Goal: Information Seeking & Learning: Learn about a topic

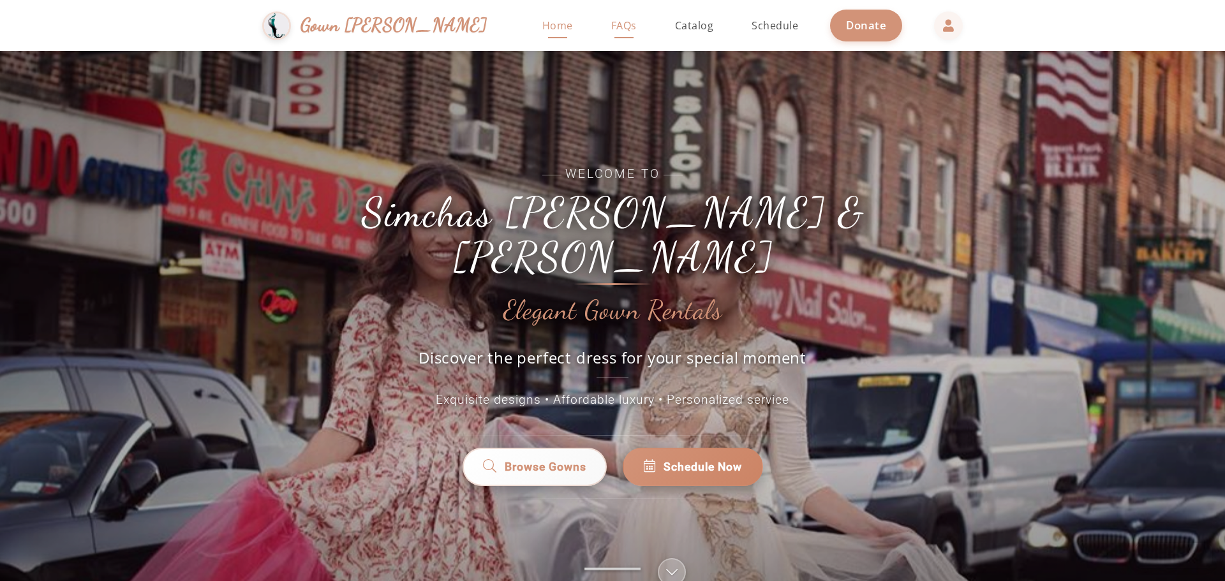
click at [611, 27] on span "FAQs" at bounding box center [624, 25] width 26 height 14
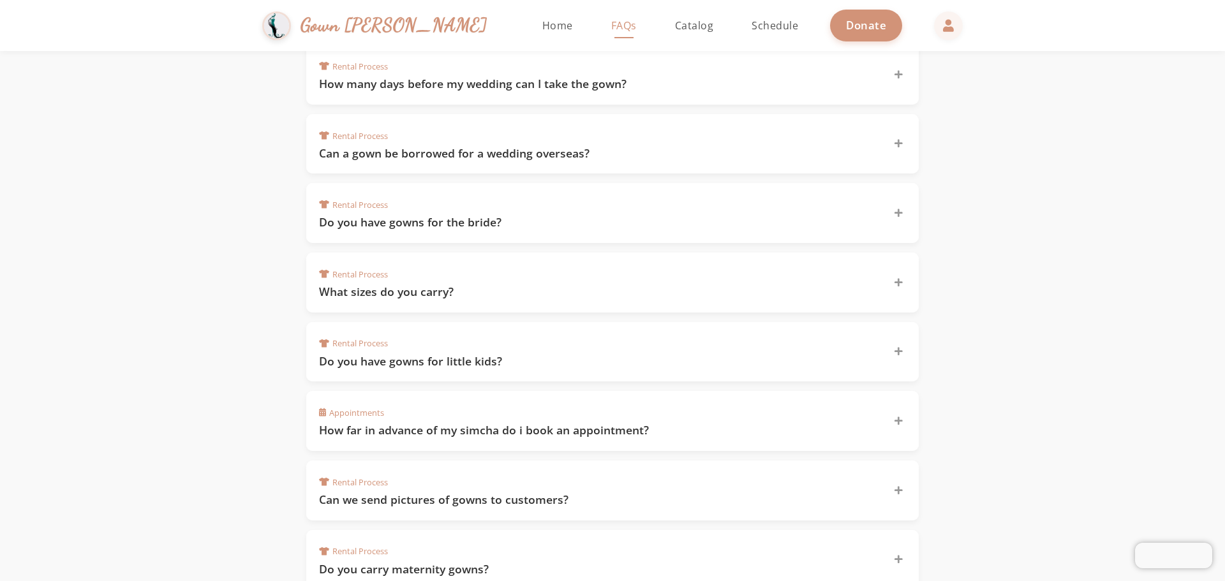
scroll to position [383, 0]
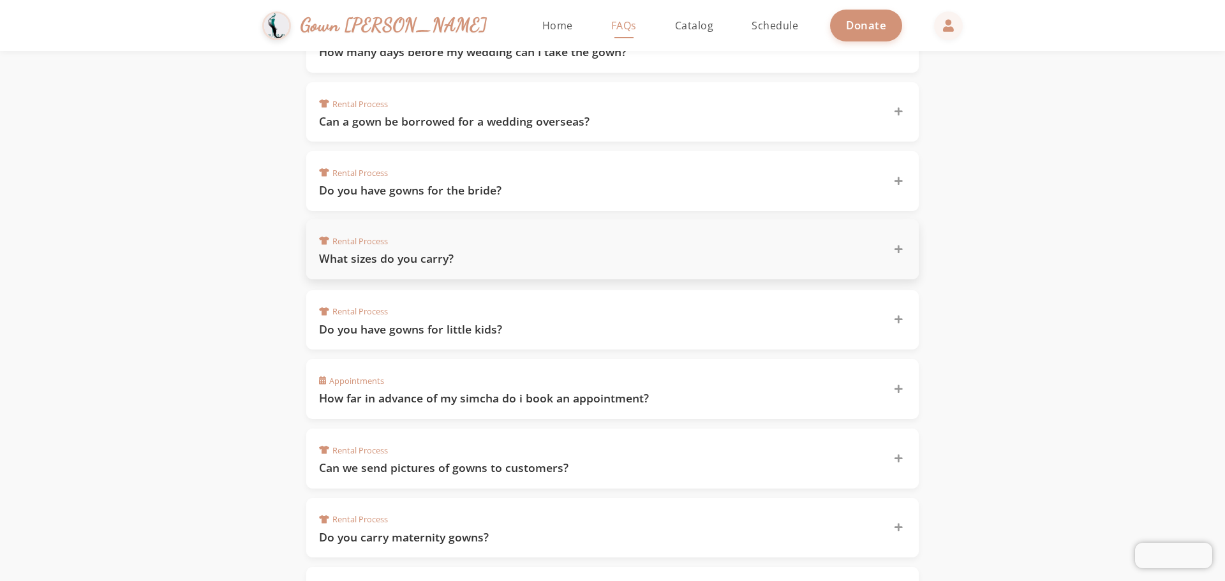
click at [489, 249] on div "Rental Process What sizes do you carry?" at bounding box center [604, 249] width 571 height 34
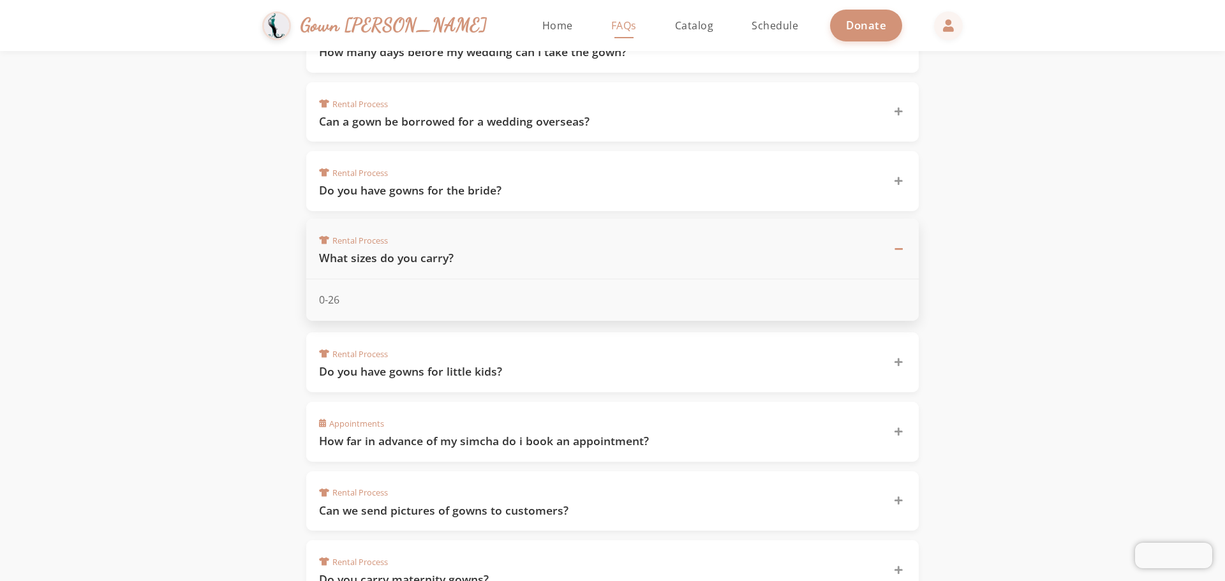
scroll to position [446, 0]
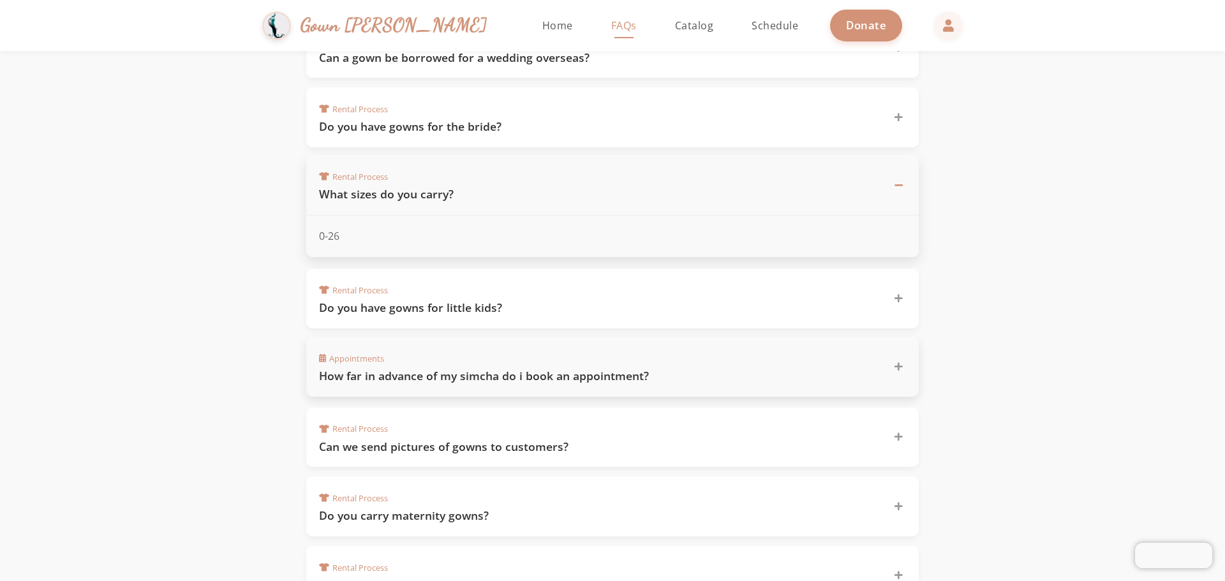
click at [692, 369] on h3 "How far in advance of my simcha do i book an appointment?" at bounding box center [598, 376] width 559 height 16
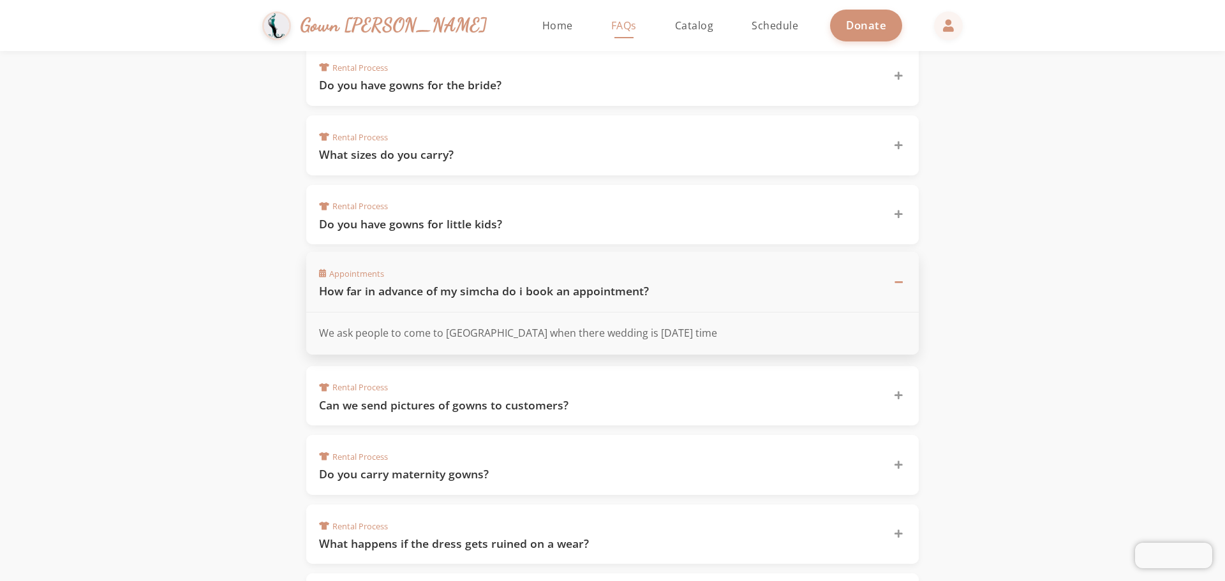
scroll to position [510, 0]
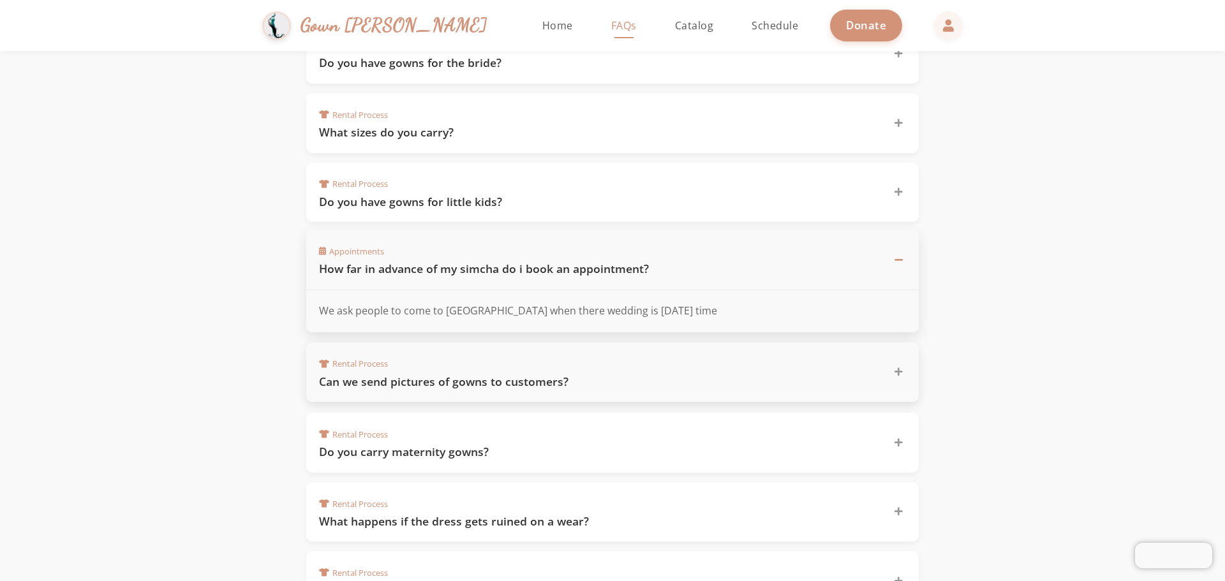
click at [635, 383] on h3 "Can we send pictures of gowns to customers?" at bounding box center [598, 382] width 559 height 16
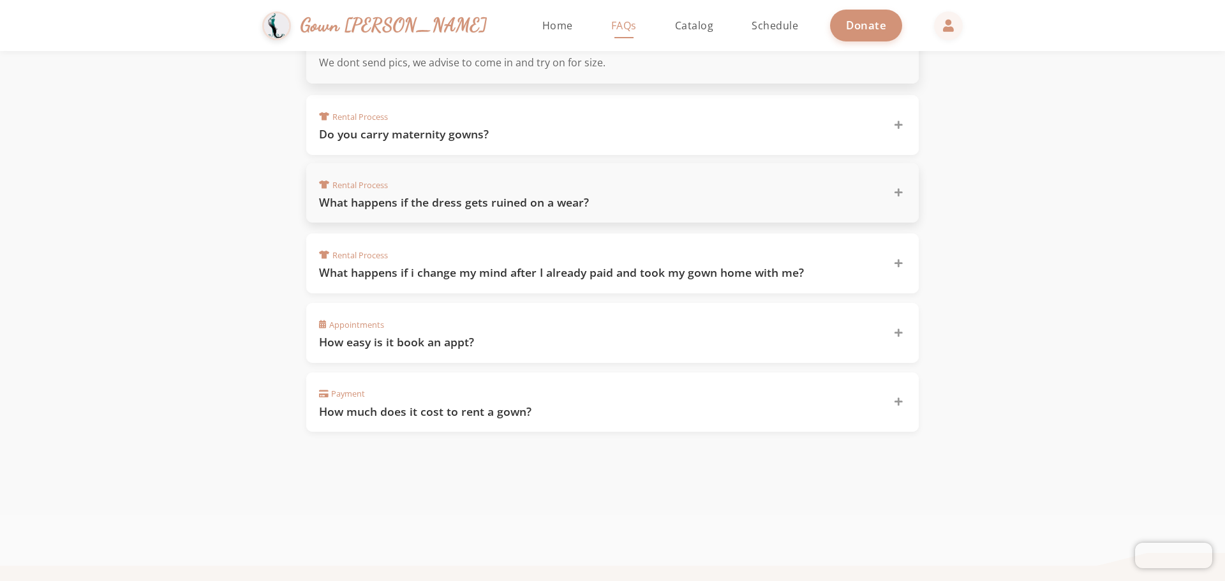
scroll to position [829, 0]
click at [624, 327] on div "Appointments How easy is it book an appt?" at bounding box center [604, 330] width 571 height 34
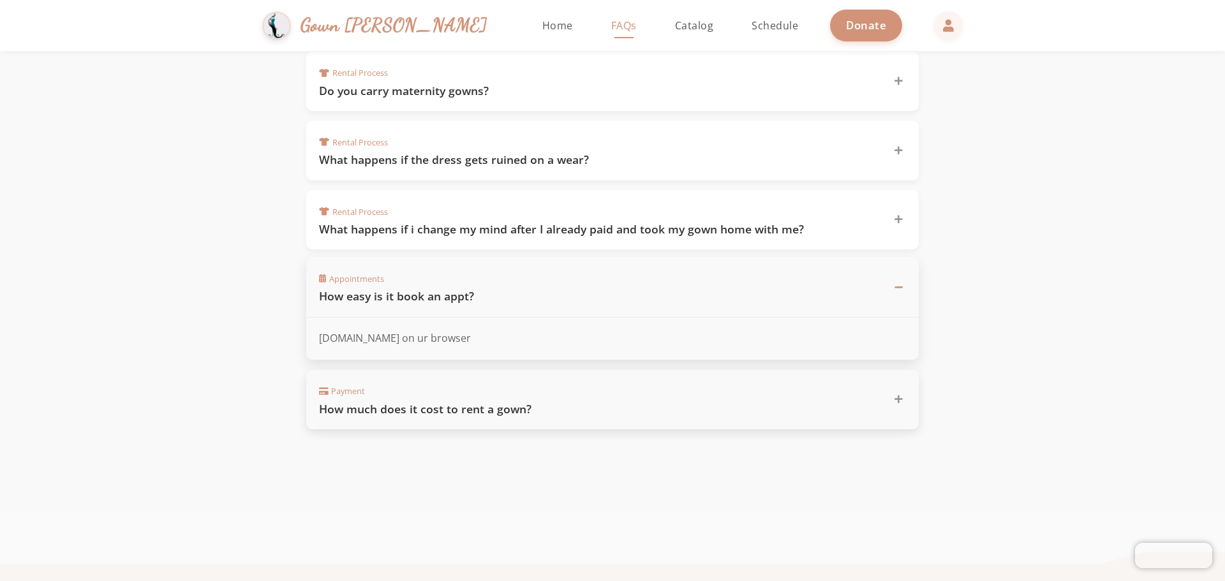
click at [621, 395] on div "Payment How much does it cost to rent a gown?" at bounding box center [604, 400] width 571 height 34
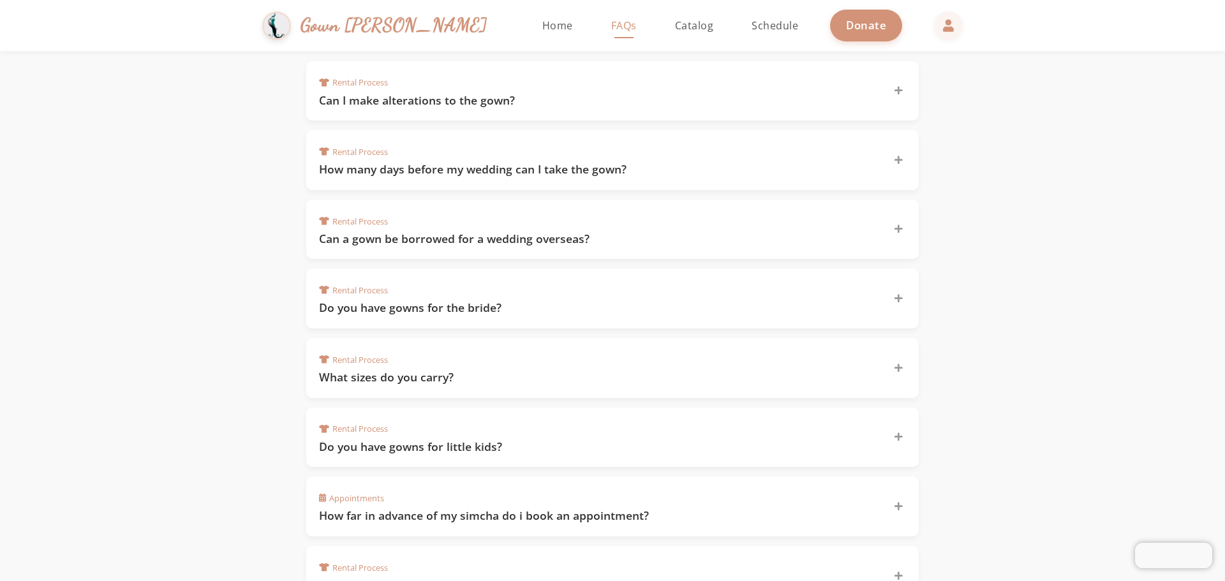
scroll to position [255, 0]
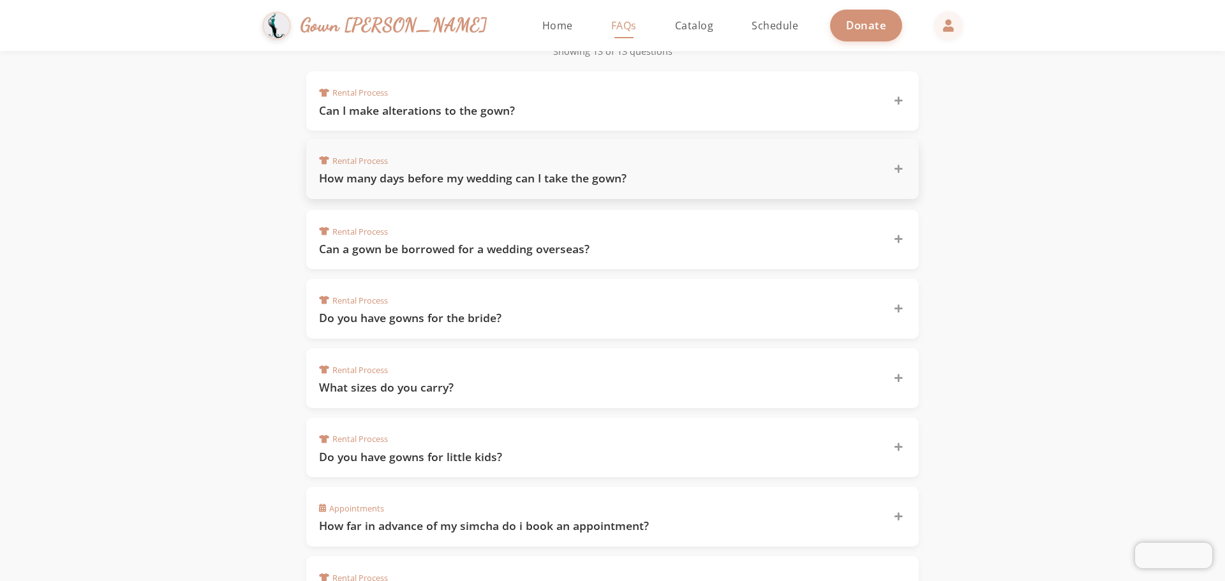
click at [651, 168] on div "Rental Process How many days before my wedding can I take the gown?" at bounding box center [604, 169] width 571 height 34
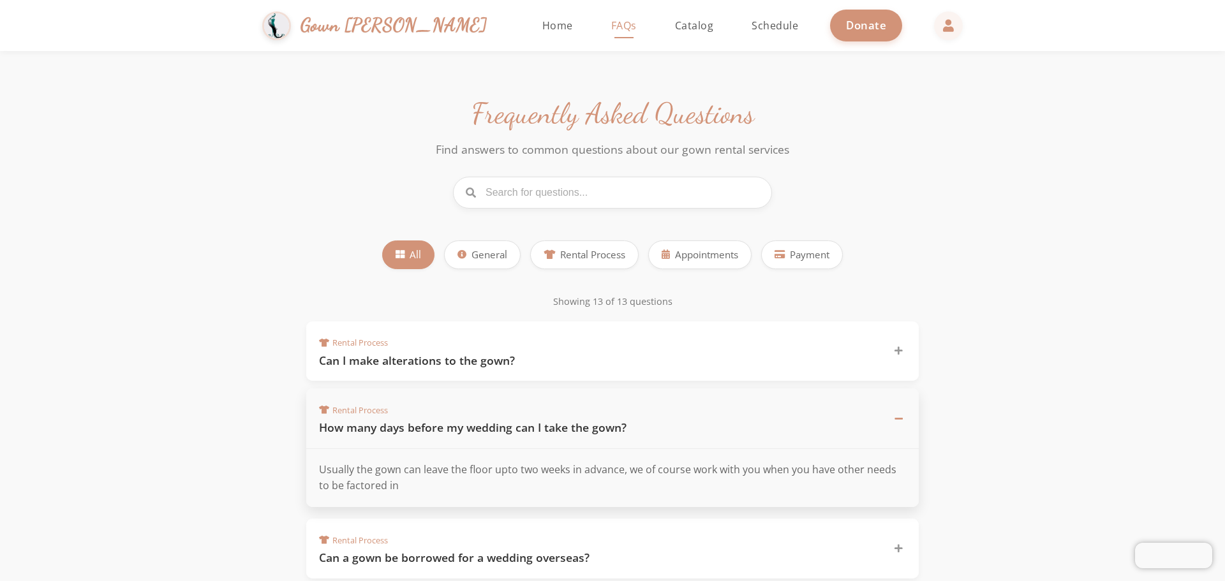
scroll to position [0, 0]
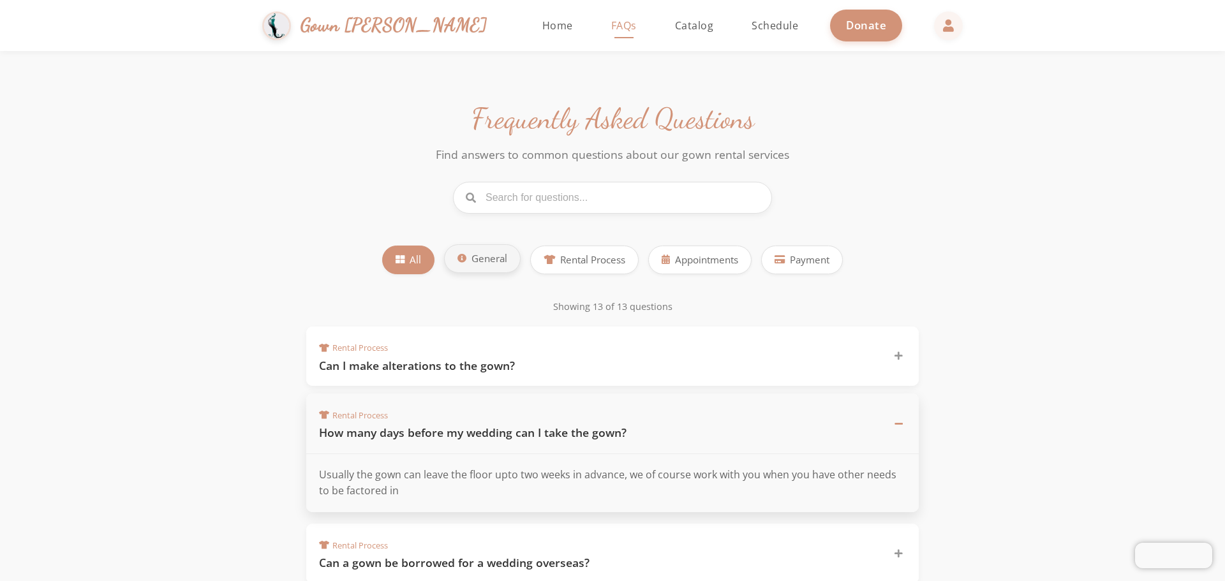
click at [481, 262] on span "General" at bounding box center [489, 258] width 36 height 15
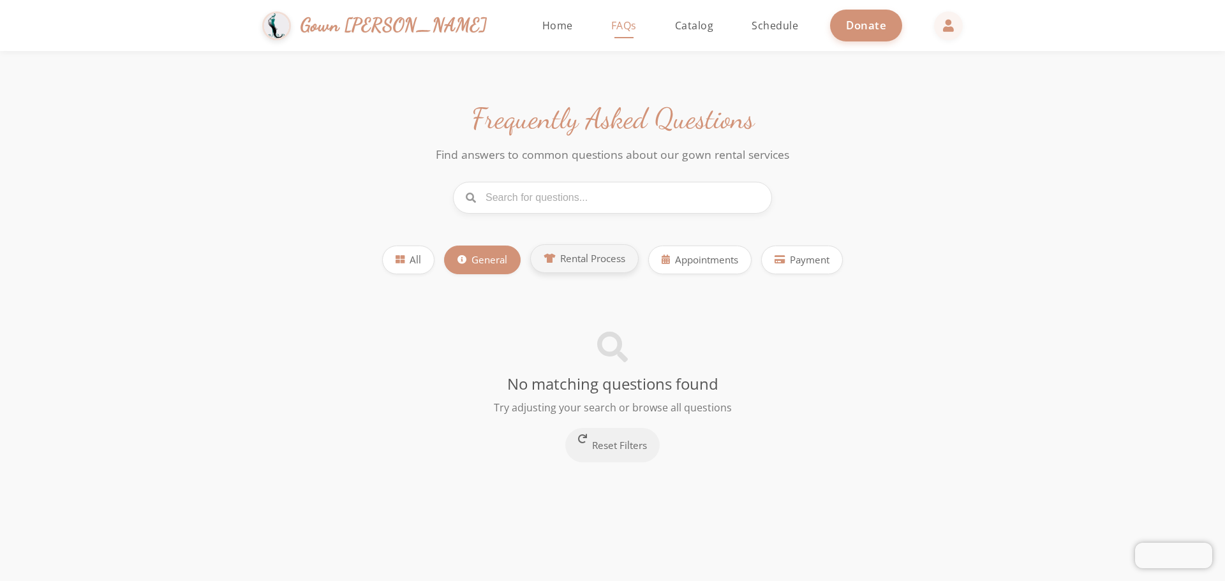
click at [591, 267] on button "Rental Process" at bounding box center [584, 258] width 108 height 29
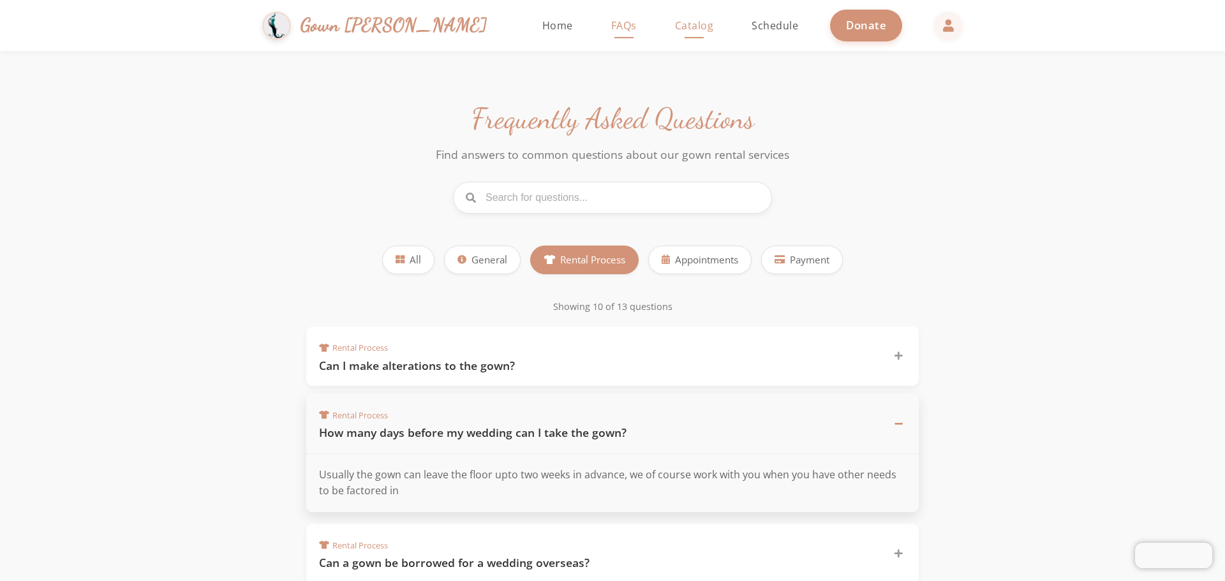
click at [675, 28] on span "Catalog" at bounding box center [694, 25] width 39 height 14
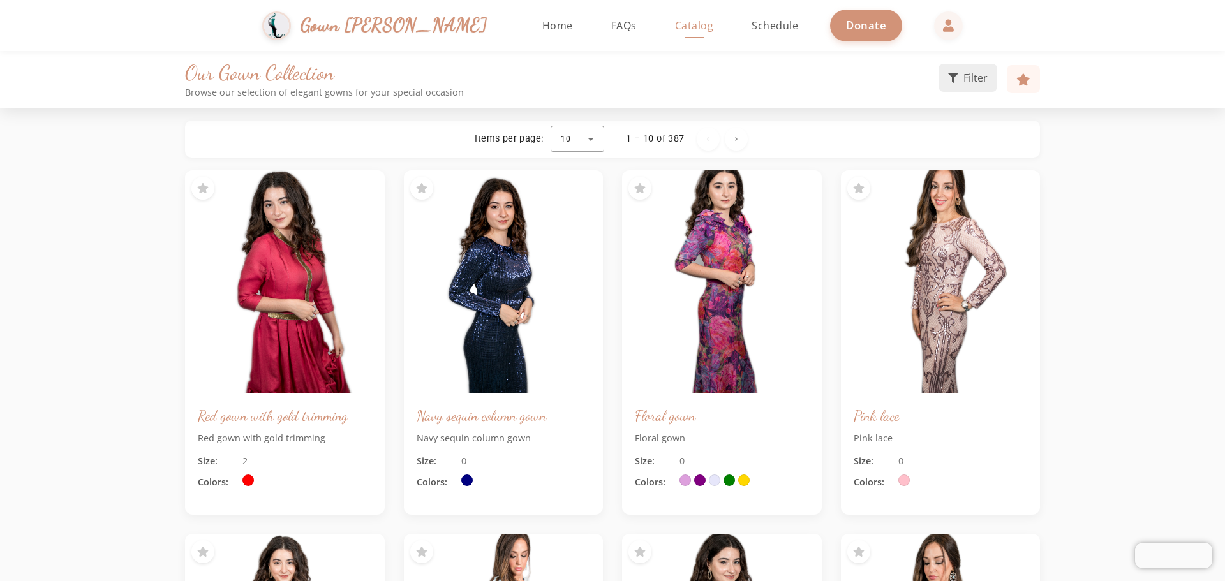
click at [967, 77] on span "Filter" at bounding box center [975, 77] width 24 height 15
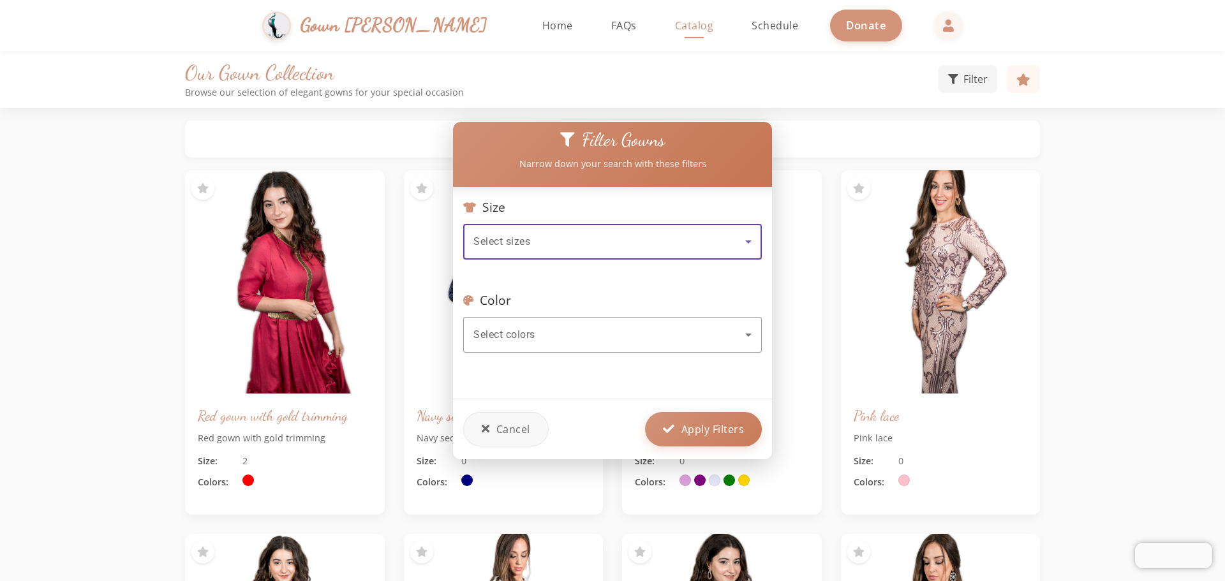
click at [649, 238] on div "Select sizes" at bounding box center [609, 241] width 272 height 15
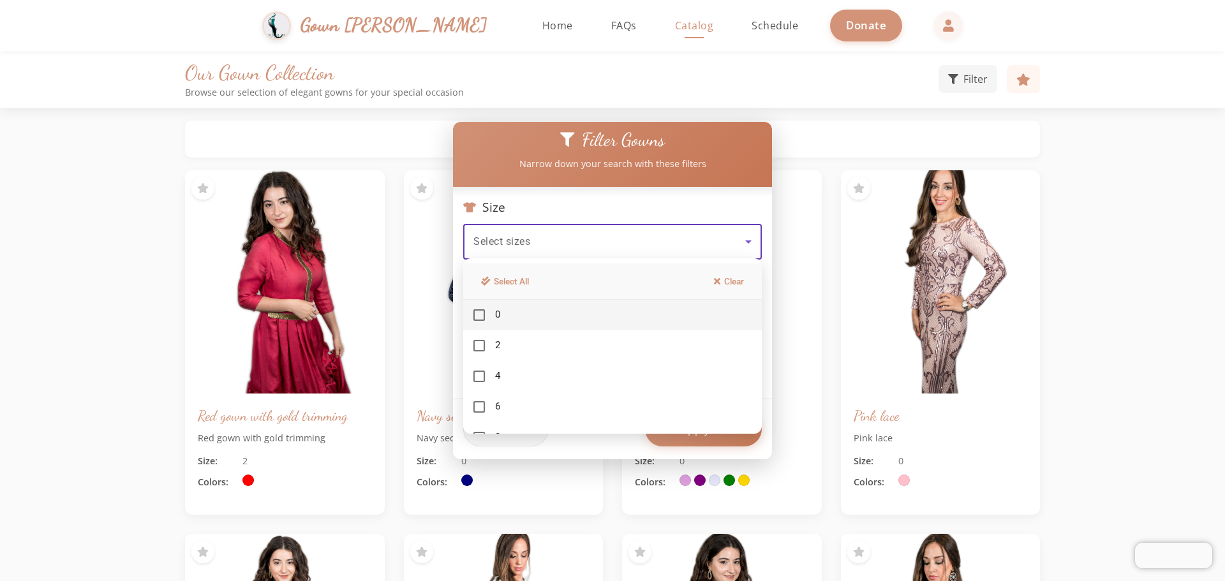
click at [623, 232] on div at bounding box center [612, 290] width 1225 height 581
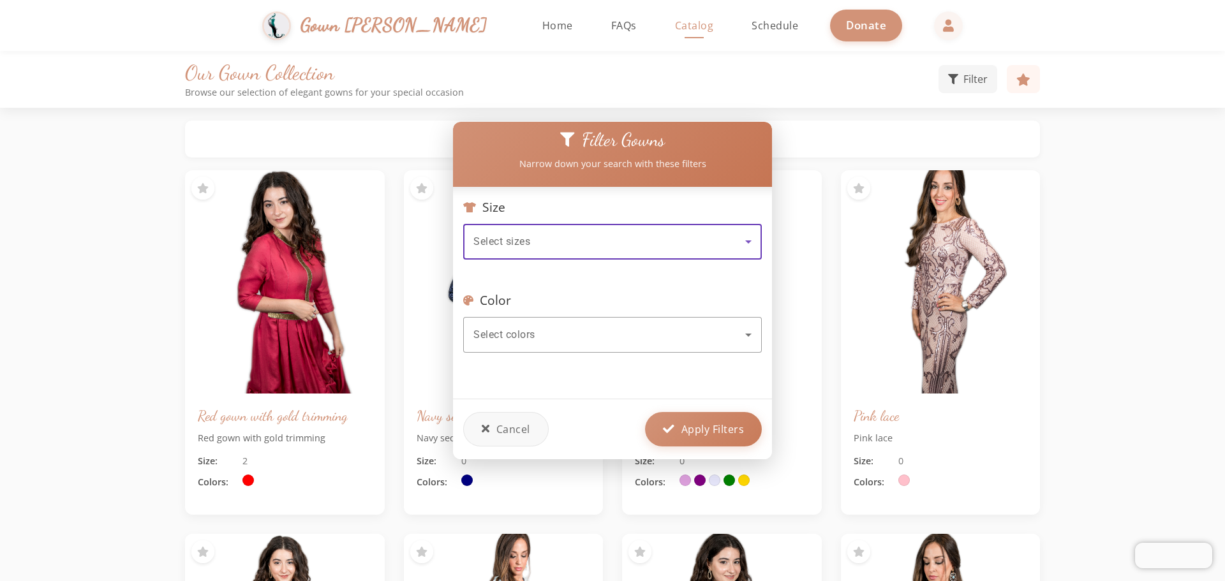
click at [623, 234] on div "Select sizes" at bounding box center [609, 241] width 272 height 15
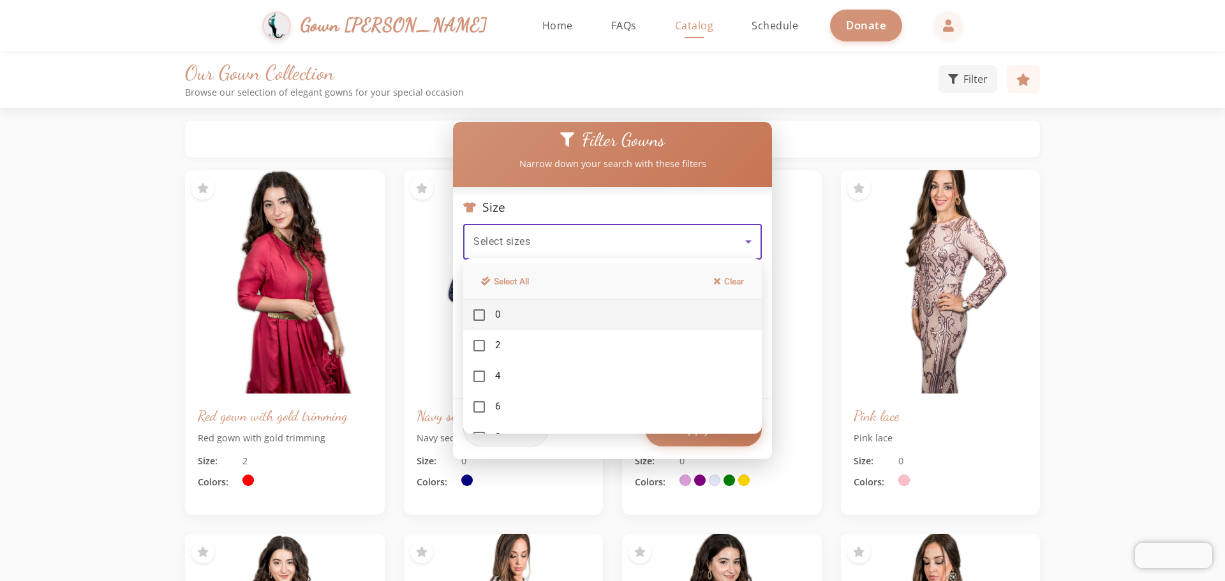
scroll to position [114, 0]
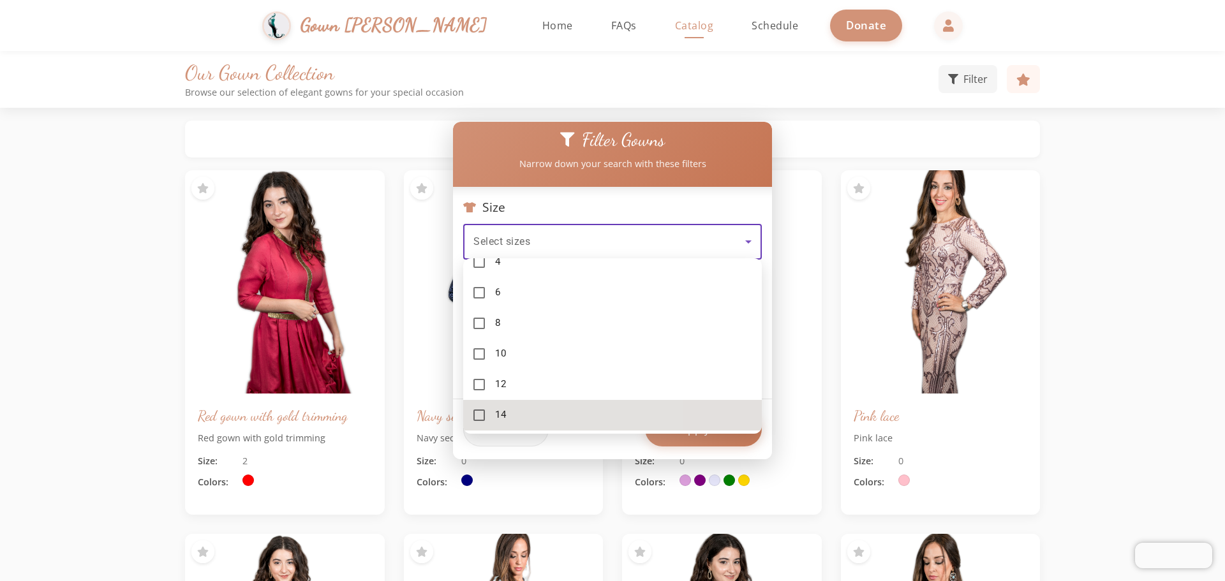
click at [479, 416] on mat-pseudo-checkbox at bounding box center [478, 414] width 11 height 11
click at [568, 232] on div at bounding box center [612, 290] width 1225 height 581
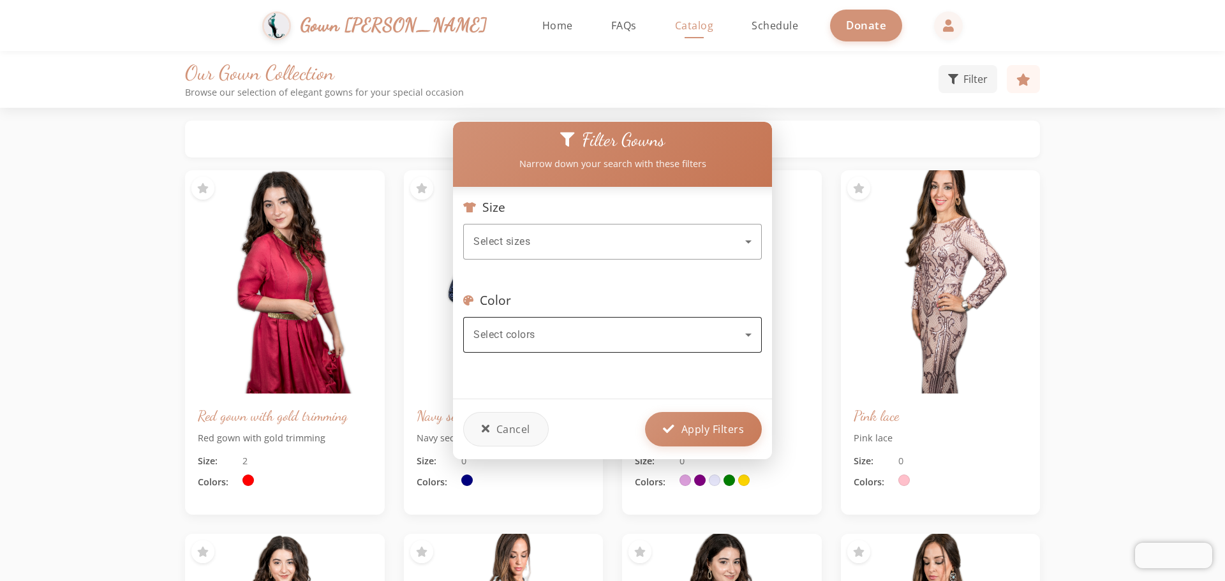
click at [577, 317] on div "Select colors" at bounding box center [612, 335] width 278 height 36
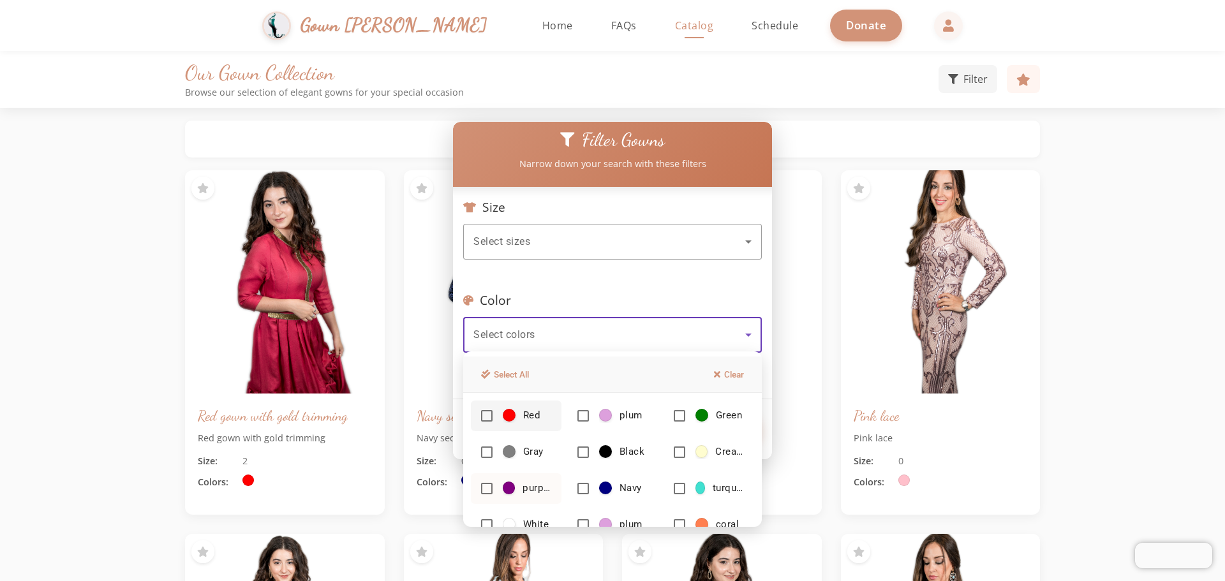
click at [485, 489] on mat-pseudo-checkbox at bounding box center [486, 488] width 11 height 11
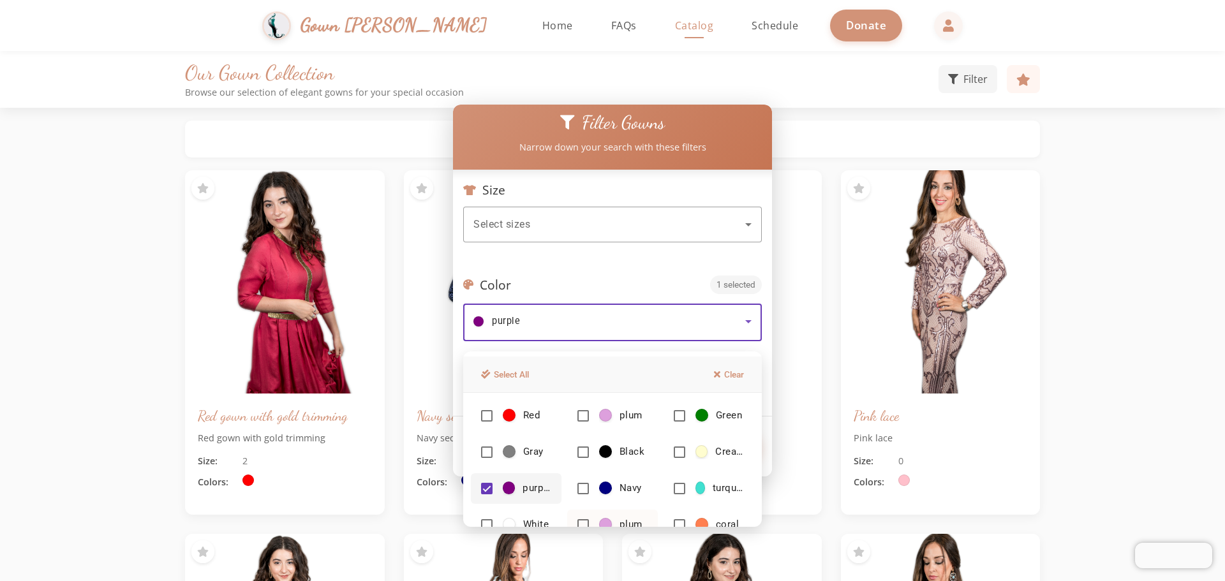
click at [580, 526] on mat-pseudo-checkbox at bounding box center [582, 524] width 11 height 11
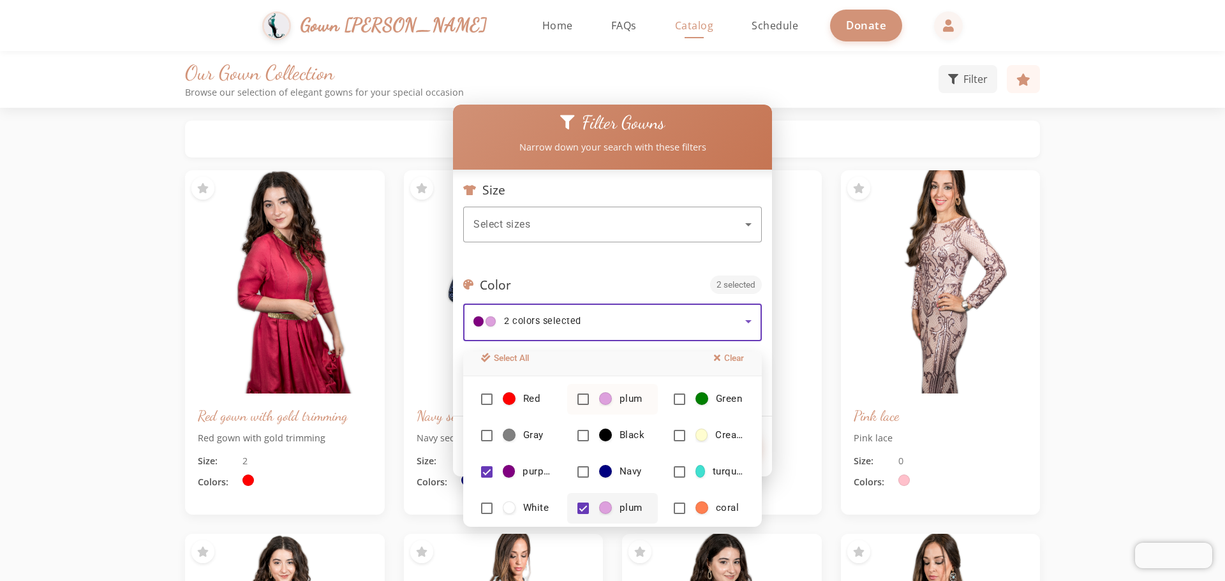
click at [579, 400] on mat-pseudo-checkbox at bounding box center [582, 399] width 11 height 11
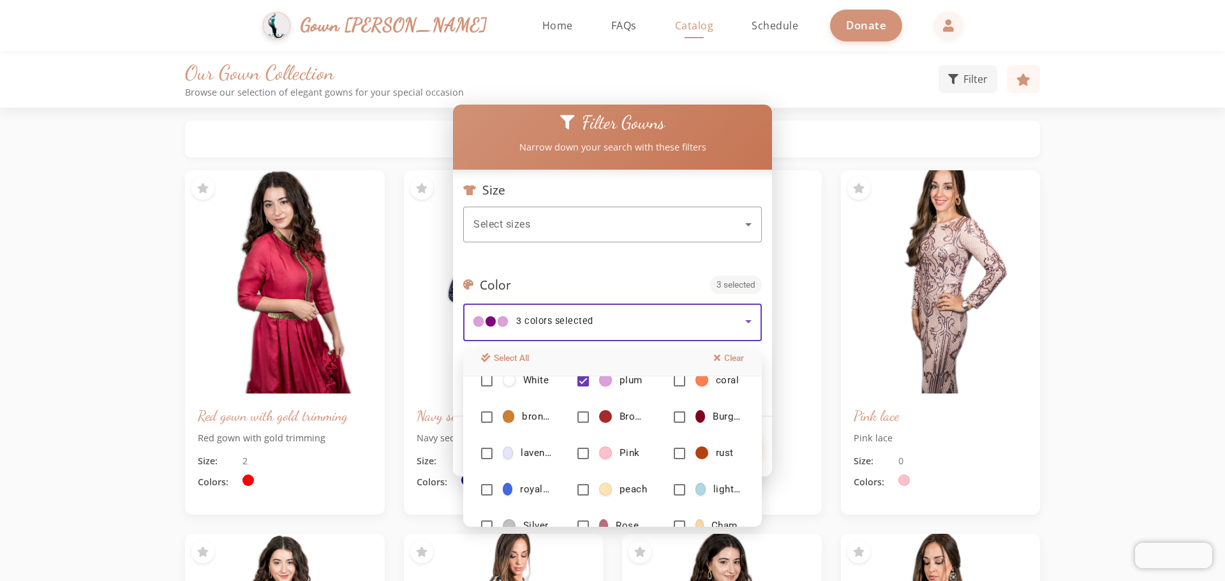
scroll to position [145, 0]
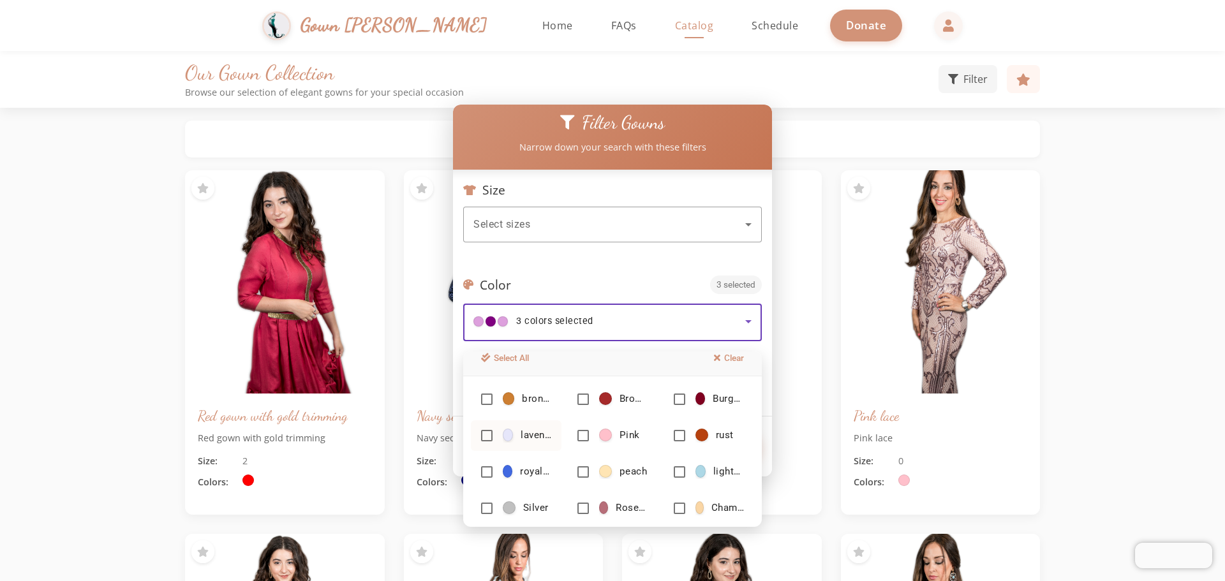
click at [485, 436] on mat-pseudo-checkbox at bounding box center [486, 435] width 11 height 11
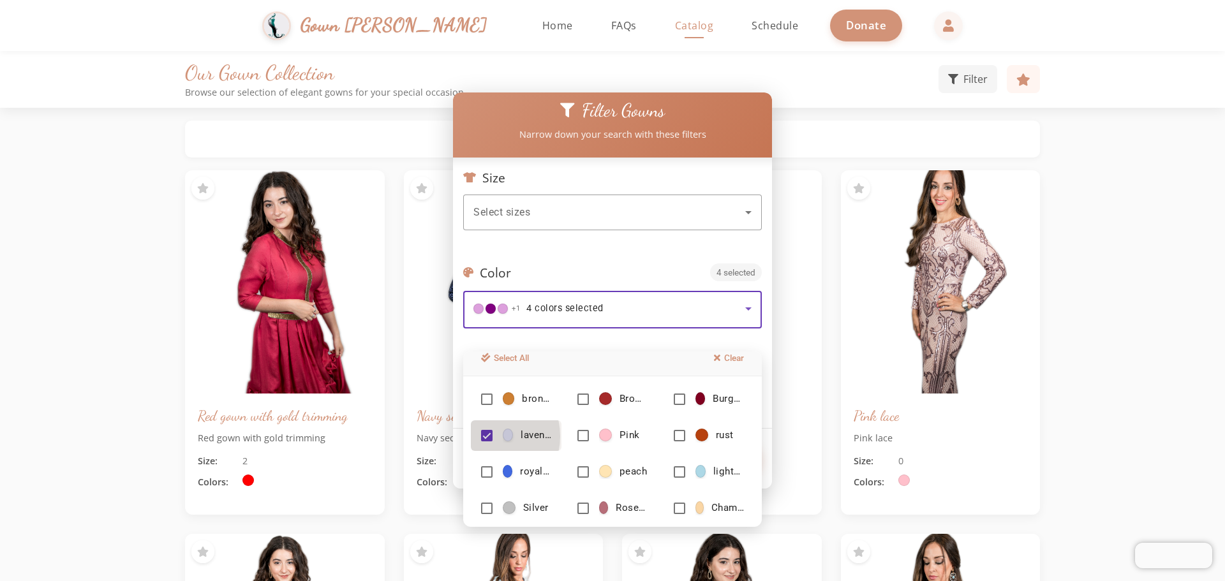
scroll to position [63, 0]
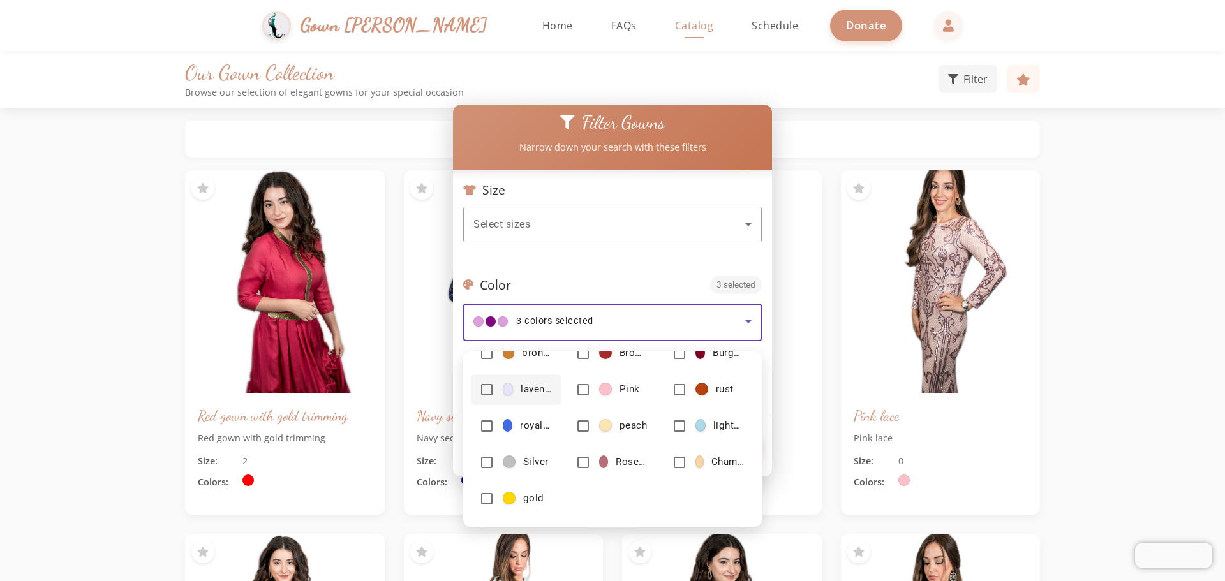
click at [659, 323] on div at bounding box center [612, 290] width 1225 height 581
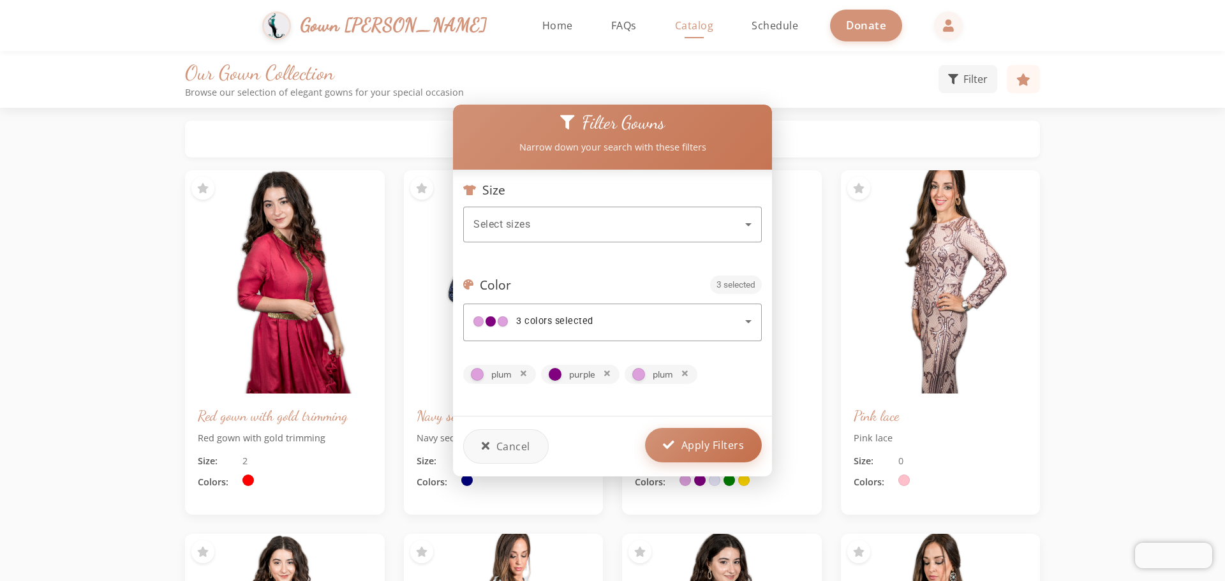
click at [728, 450] on button "Apply Filters" at bounding box center [703, 445] width 117 height 34
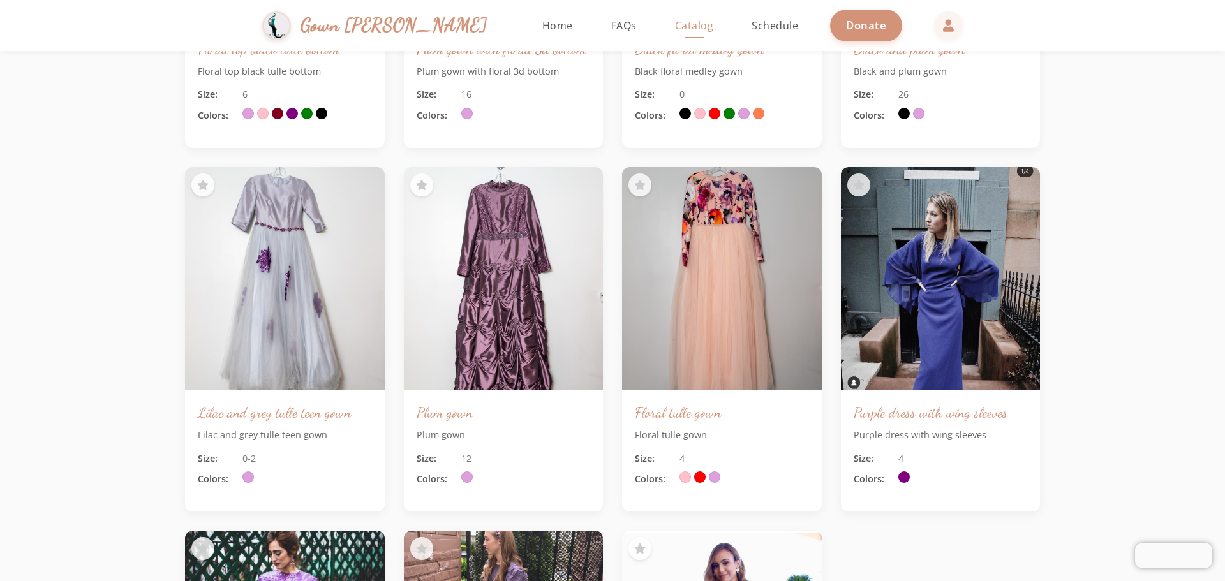
scroll to position [1547, 0]
